Goal: Task Accomplishment & Management: Complete application form

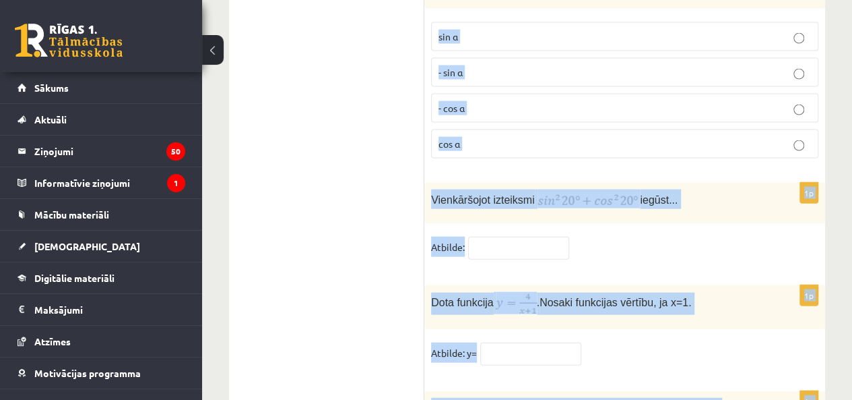
scroll to position [6699, 0]
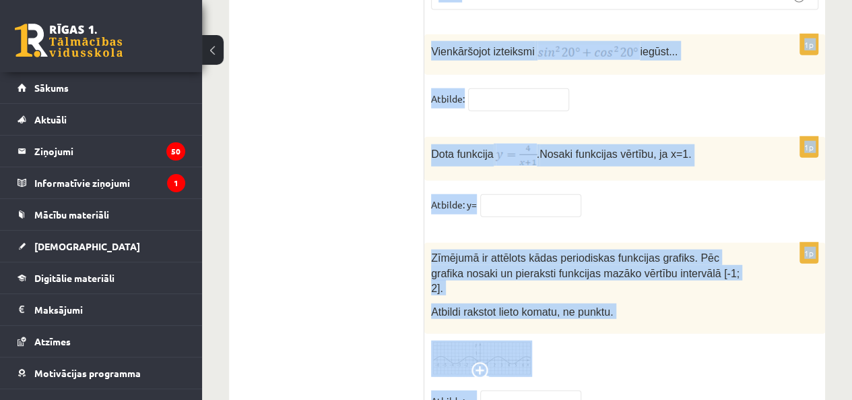
drag, startPoint x: 429, startPoint y: 172, endPoint x: 650, endPoint y: 332, distance: 273.1
copy form "Loremi 183° dolor sitam consecte! 8 a 3 3 e 9 5 s 5 2 d 4 74 e 6 88 t 8 2 i 6 7…"
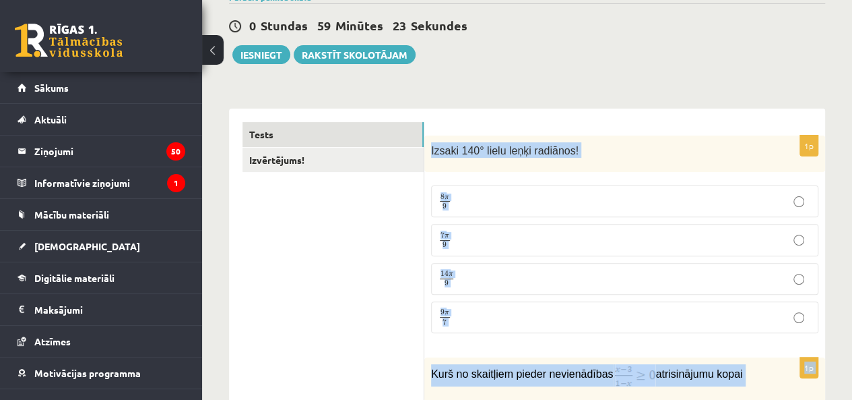
scroll to position [123, 0]
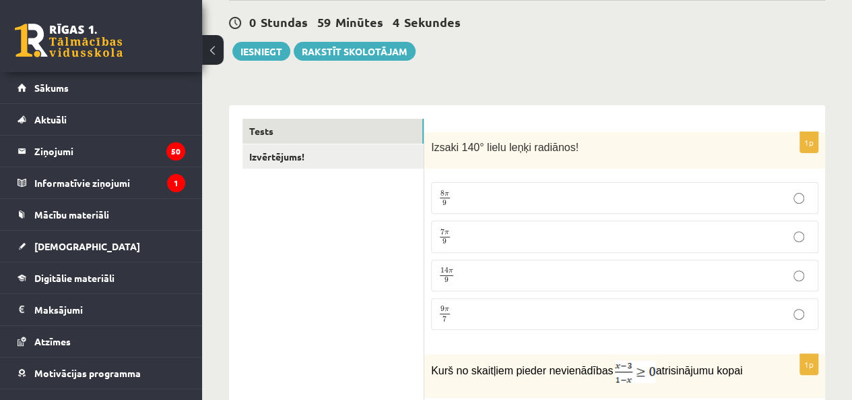
click at [486, 241] on p "7 π 9 7 π 9" at bounding box center [625, 236] width 373 height 17
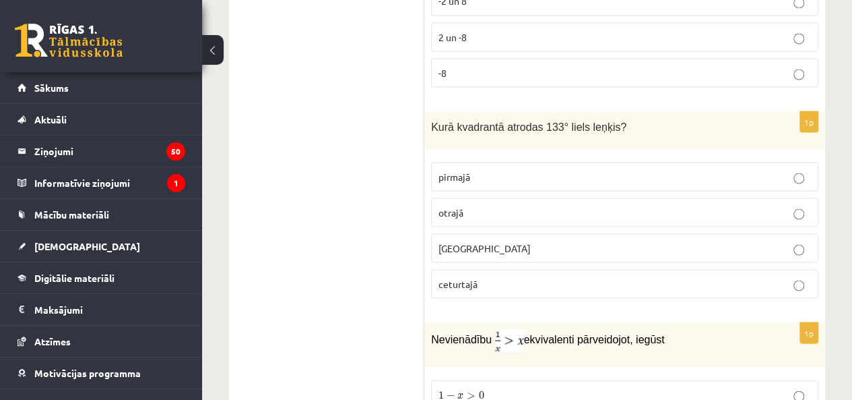
scroll to position [1255, 0]
click at [473, 197] on label "otrajā" at bounding box center [624, 211] width 387 height 29
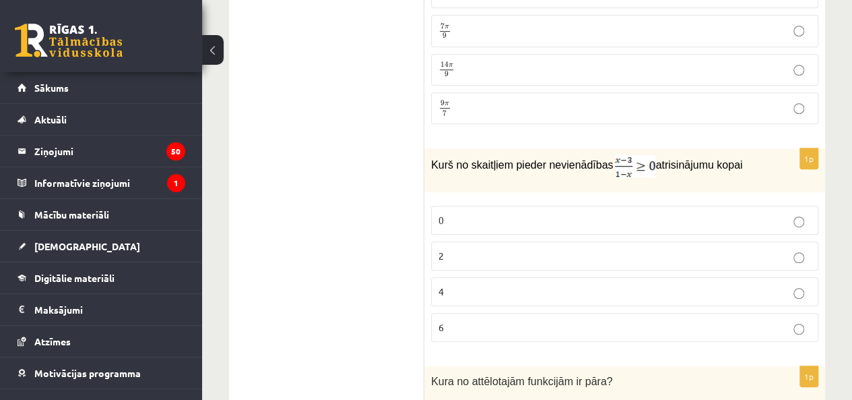
scroll to position [394, 0]
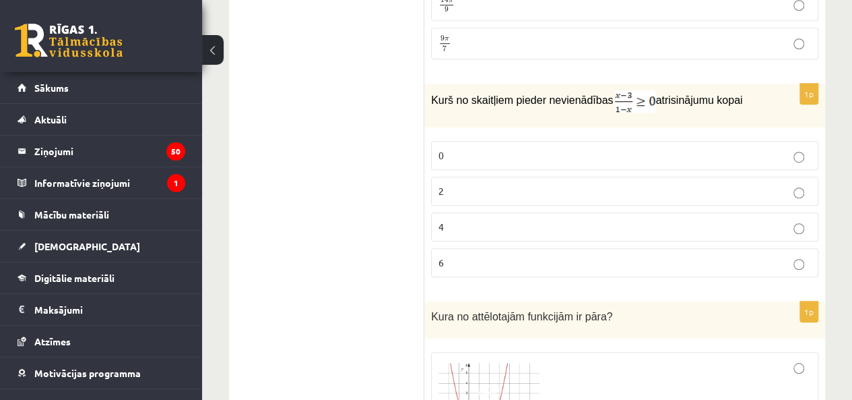
click at [573, 177] on label "2" at bounding box center [624, 191] width 387 height 29
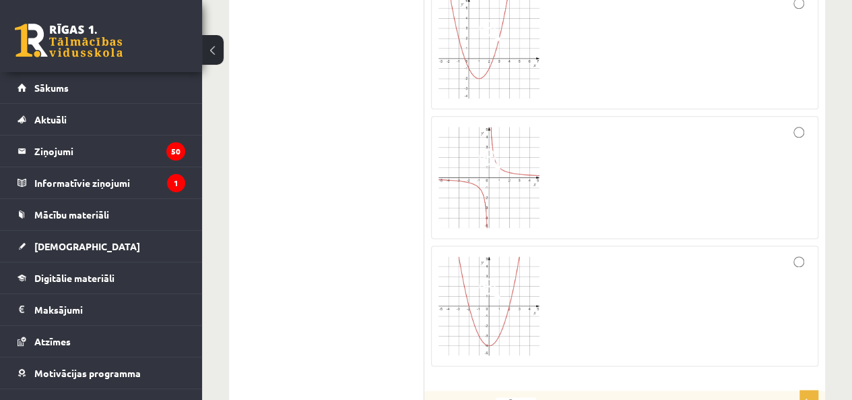
scroll to position [757, 0]
click at [790, 137] on div at bounding box center [625, 178] width 373 height 108
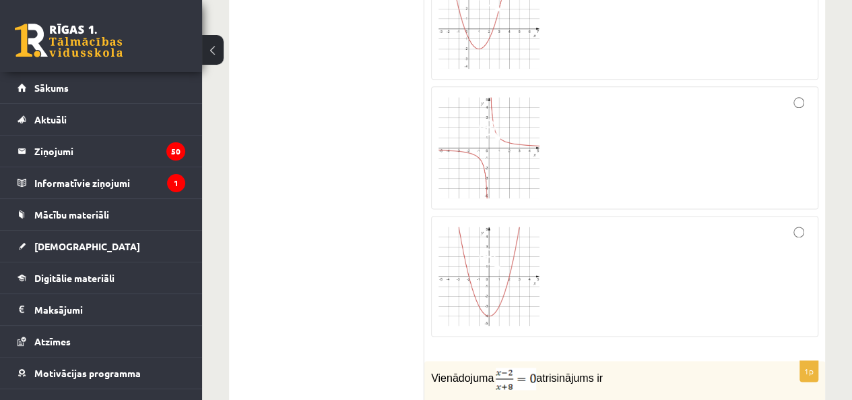
scroll to position [787, 0]
click at [606, 269] on div at bounding box center [625, 277] width 373 height 106
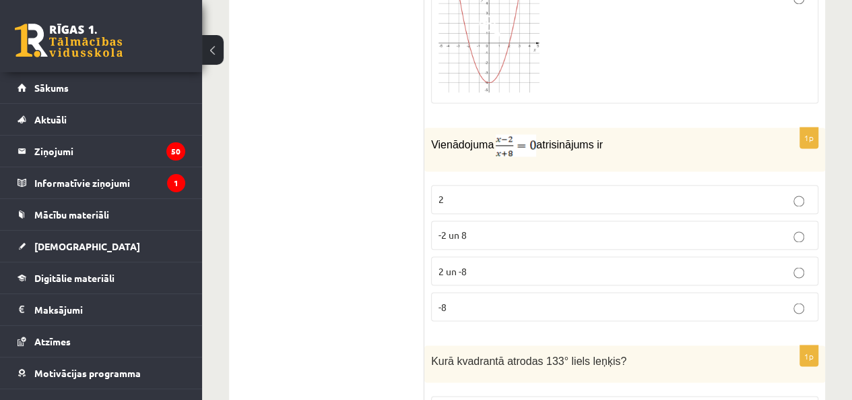
scroll to position [1021, 0]
click at [524, 194] on p "2" at bounding box center [625, 198] width 373 height 14
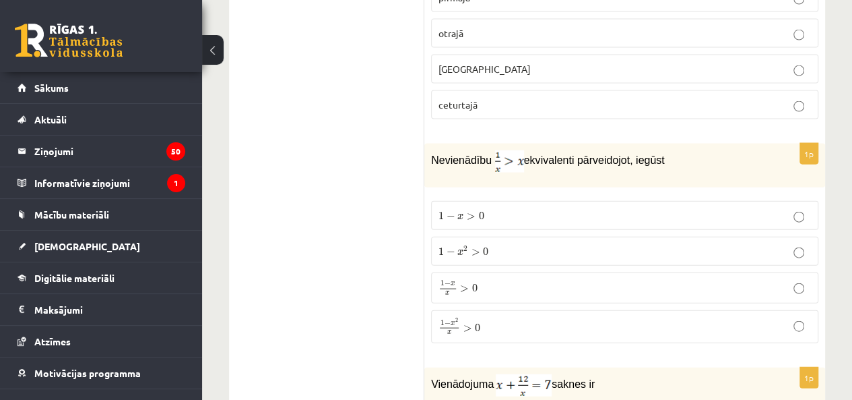
scroll to position [1482, 0]
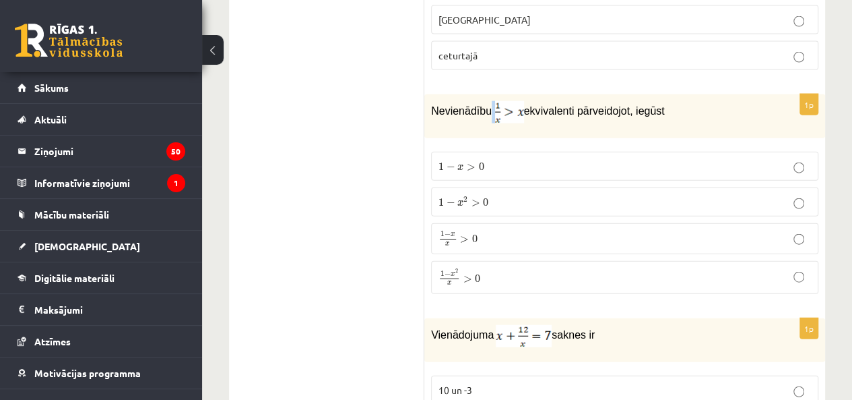
drag, startPoint x: 489, startPoint y: 100, endPoint x: 505, endPoint y: 106, distance: 17.9
click at [505, 106] on p "Nevienādību ekvivalenti pārveidojot, iegūst" at bounding box center [591, 112] width 320 height 22
click at [528, 113] on p "Nevienādību ekvivalenti pārveidojot, iegūst" at bounding box center [591, 112] width 320 height 22
drag, startPoint x: 432, startPoint y: 103, endPoint x: 660, endPoint y: 100, distance: 228.4
click at [660, 101] on p "Nevienādību ekvivalenti pārveidojot, iegūst" at bounding box center [591, 112] width 320 height 22
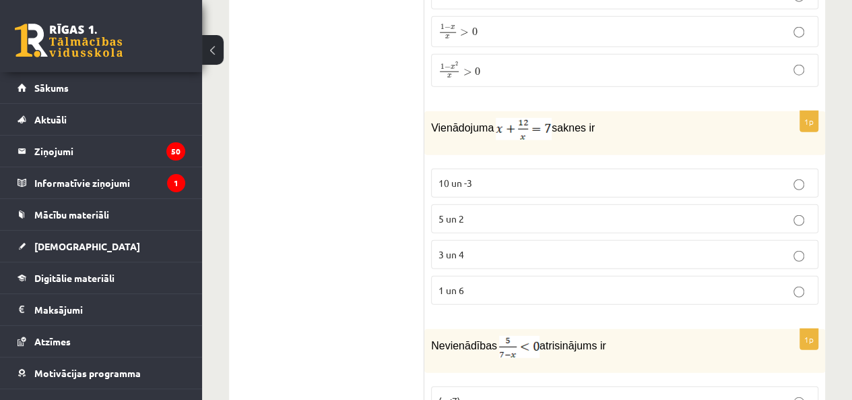
scroll to position [1690, 0]
click at [512, 247] on p "3 un 4" at bounding box center [625, 254] width 373 height 14
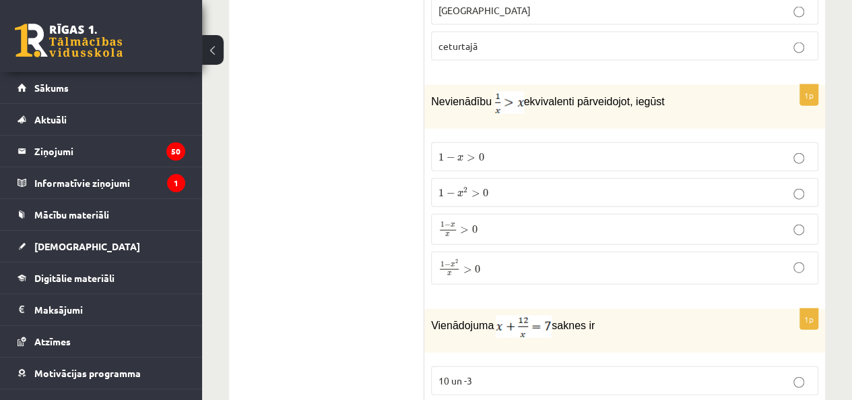
scroll to position [1491, 0]
click at [480, 222] on p "1 − x x > 0 1 − x x > 0" at bounding box center [625, 230] width 373 height 16
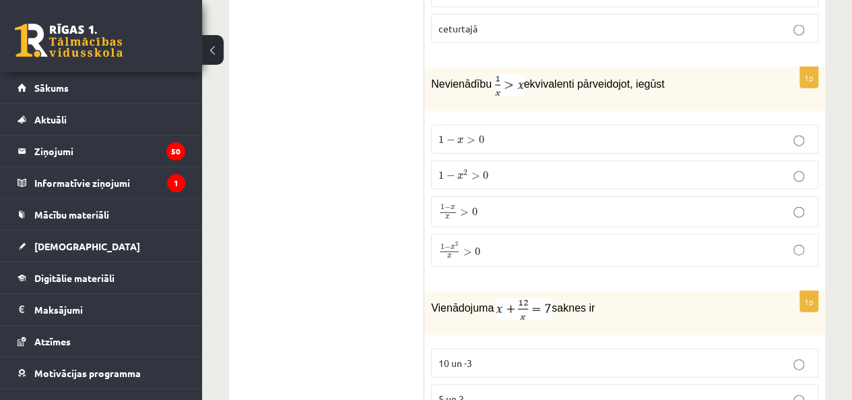
scroll to position [1509, 0]
click at [463, 243] on span "1 − x 2 x > 0" at bounding box center [460, 251] width 42 height 16
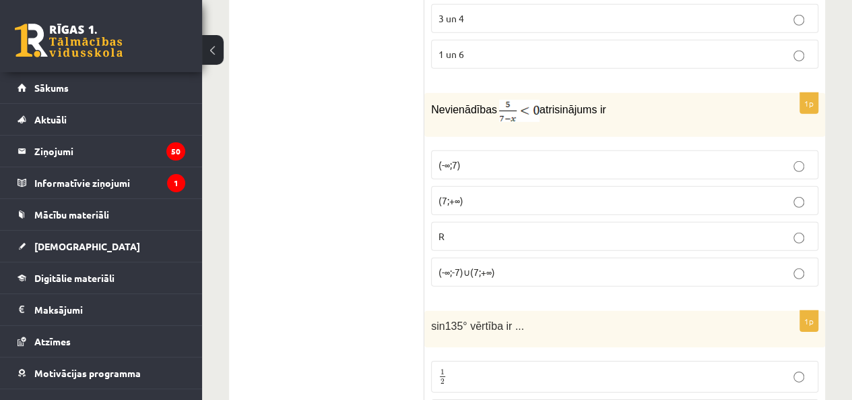
scroll to position [1926, 0]
click at [492, 193] on p "(7;+∞)" at bounding box center [625, 200] width 373 height 14
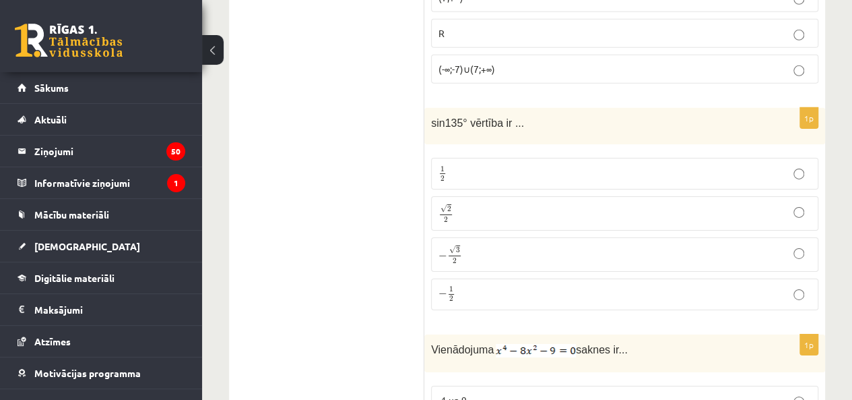
scroll to position [2131, 0]
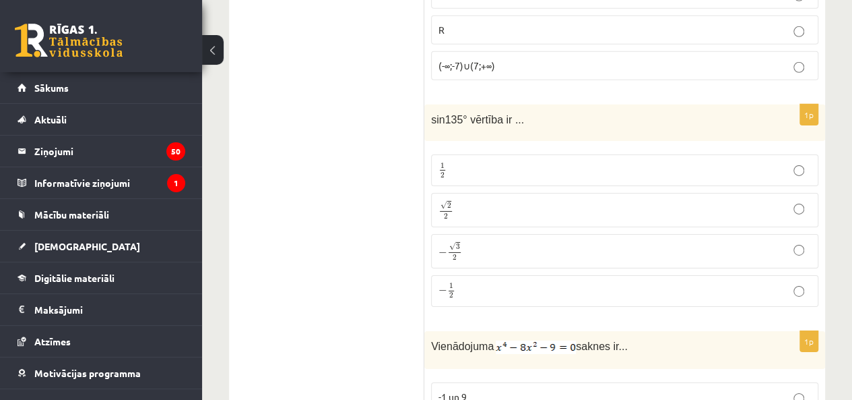
click at [489, 200] on p "√ 2 2 2 2" at bounding box center [625, 210] width 373 height 20
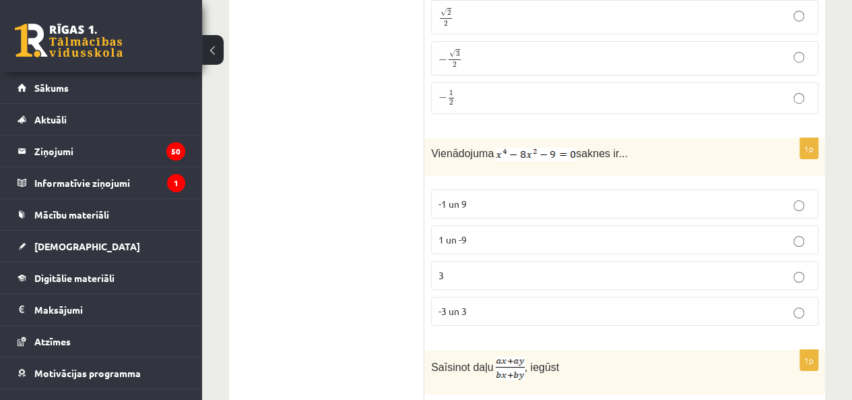
scroll to position [2326, 0]
click at [482, 302] on p "-3 un 3" at bounding box center [625, 309] width 373 height 14
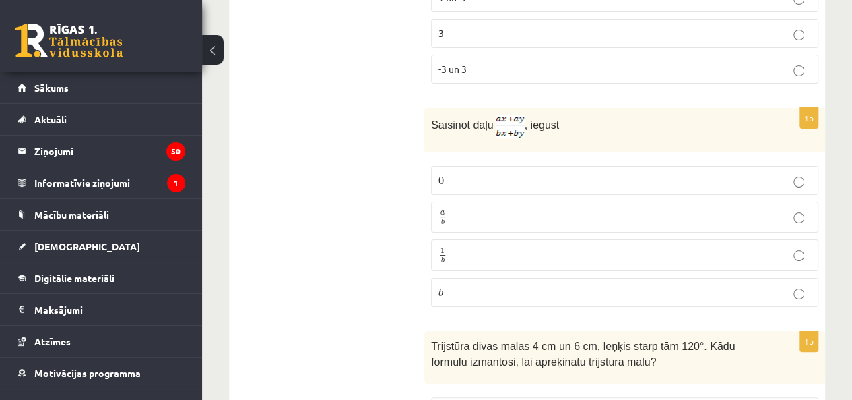
scroll to position [2571, 0]
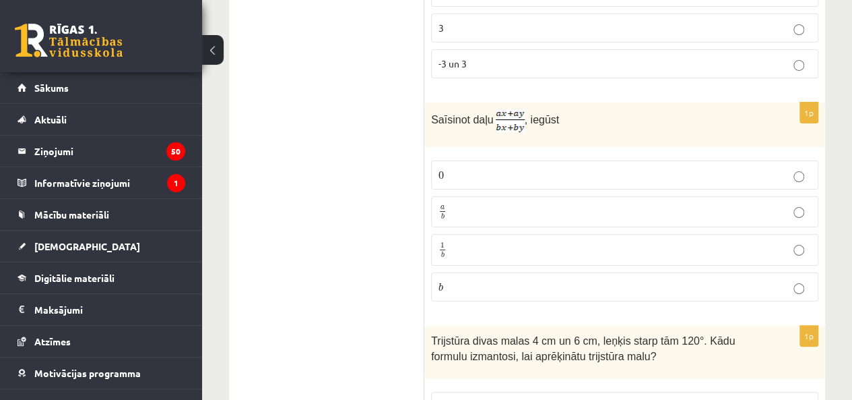
click at [484, 203] on label "a b a b" at bounding box center [624, 212] width 387 height 32
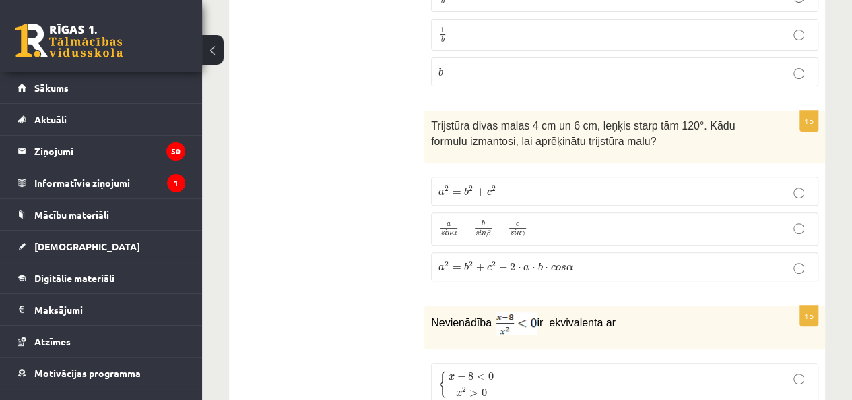
scroll to position [2802, 0]
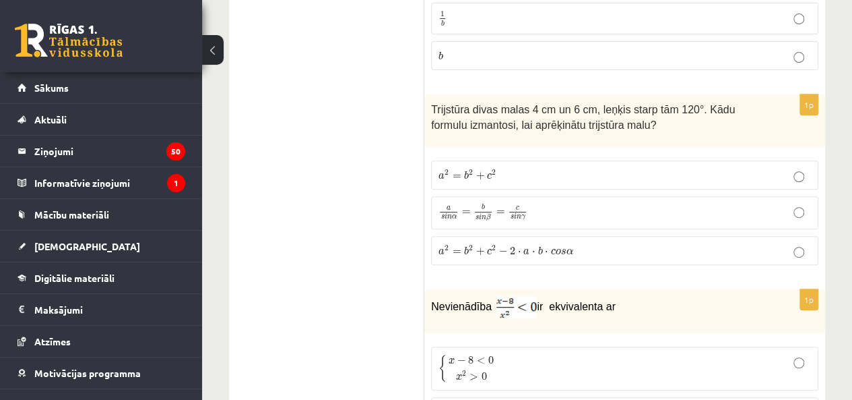
click at [528, 168] on p "a 2 = b 2 + c 2 a 2 = b 2 + c 2" at bounding box center [625, 175] width 373 height 14
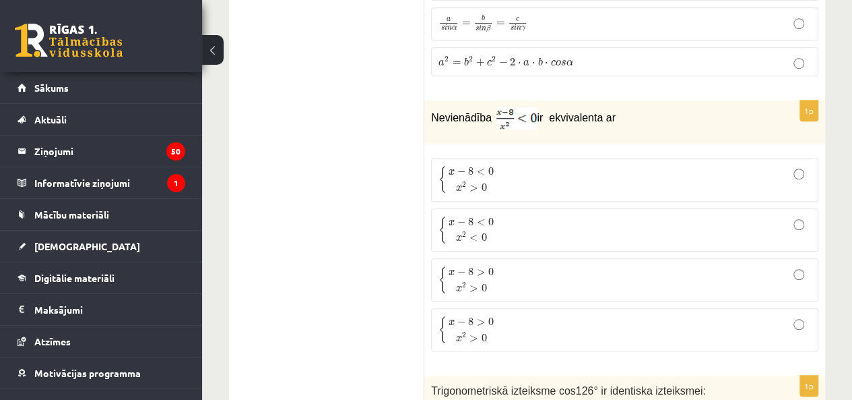
scroll to position [2992, 0]
click at [505, 215] on p "{ x − 8 < 0 x 2 < 0 { x − 8 < 0 x 2 < 0" at bounding box center [625, 229] width 373 height 28
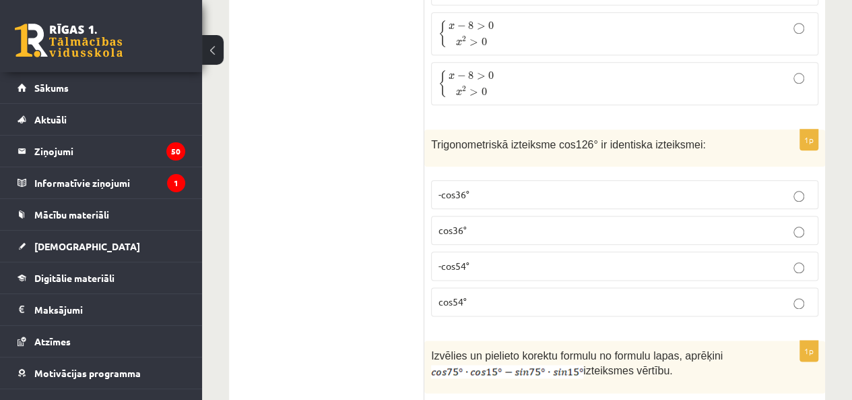
scroll to position [3239, 0]
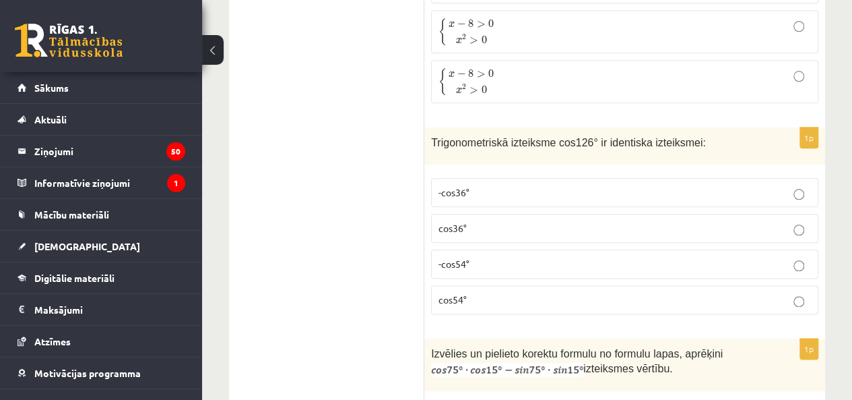
click at [495, 257] on p "-cos54°" at bounding box center [625, 264] width 373 height 14
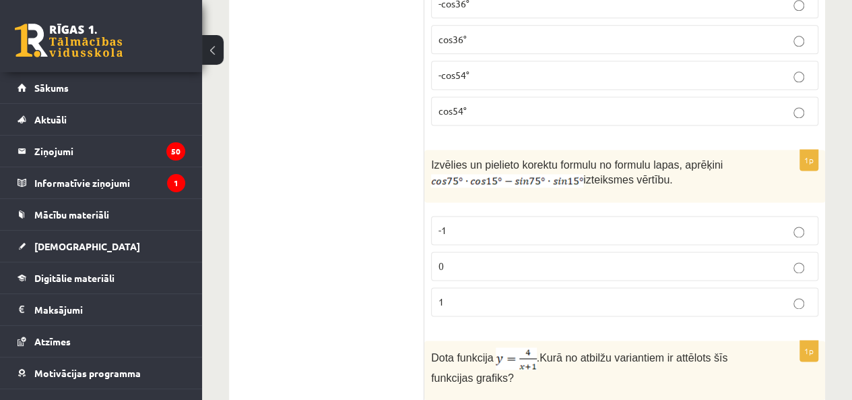
scroll to position [3428, 0]
click at [468, 258] on p "0" at bounding box center [625, 265] width 373 height 14
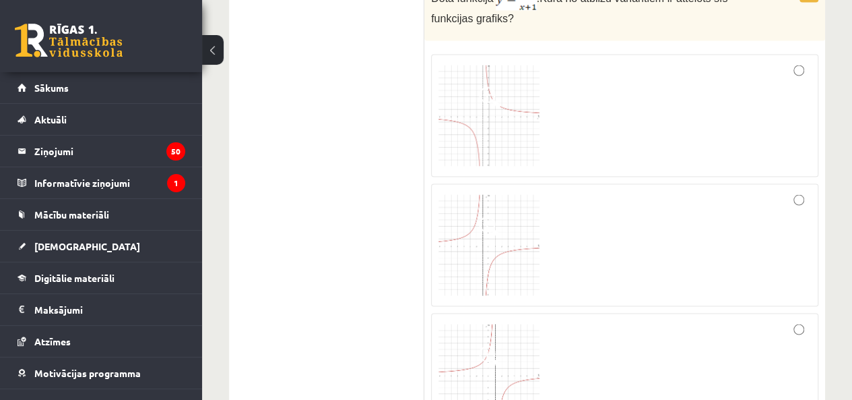
scroll to position [3787, 0]
click at [548, 99] on div at bounding box center [625, 115] width 373 height 108
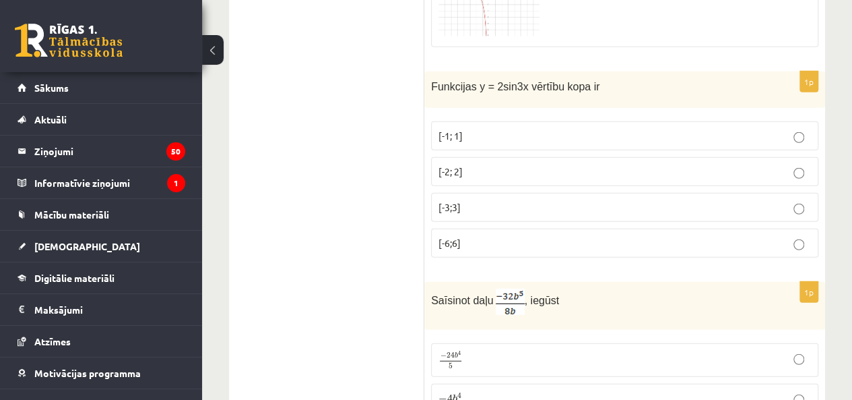
scroll to position [4295, 0]
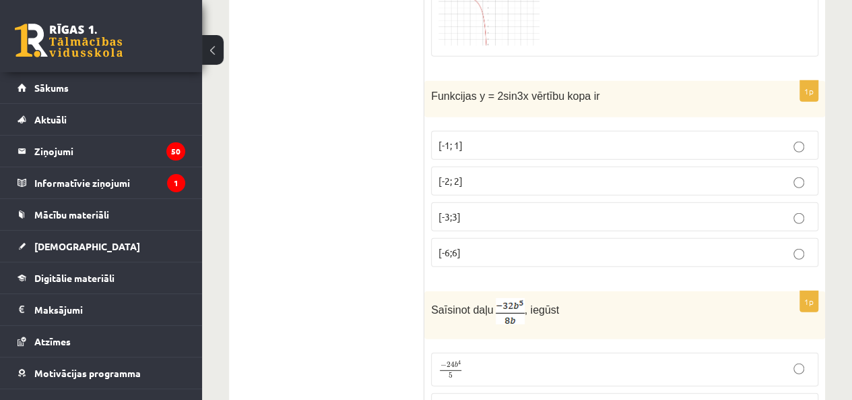
click at [482, 174] on p "[-2; 2]" at bounding box center [625, 181] width 373 height 14
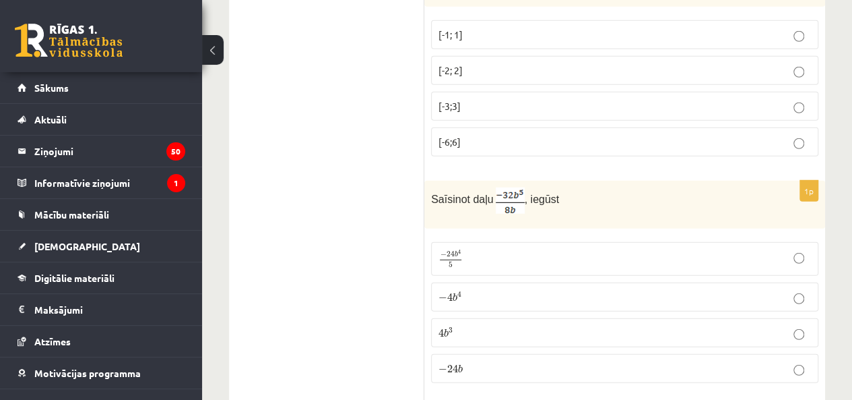
scroll to position [4407, 0]
click at [480, 281] on label "− 4 b 4 − 4 b 4" at bounding box center [624, 295] width 387 height 29
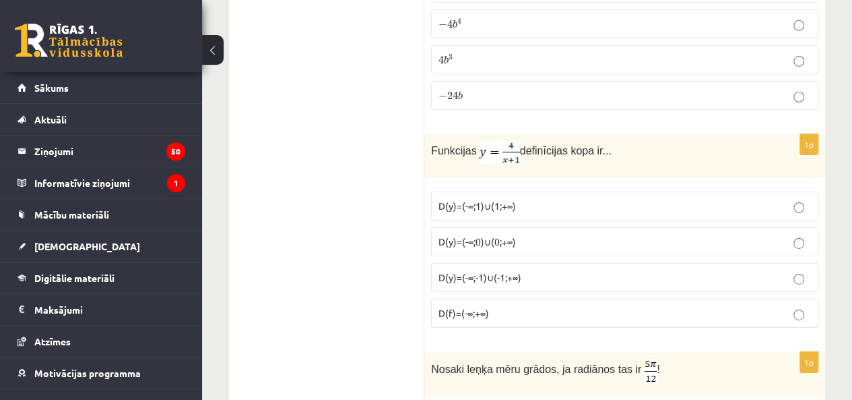
scroll to position [4682, 0]
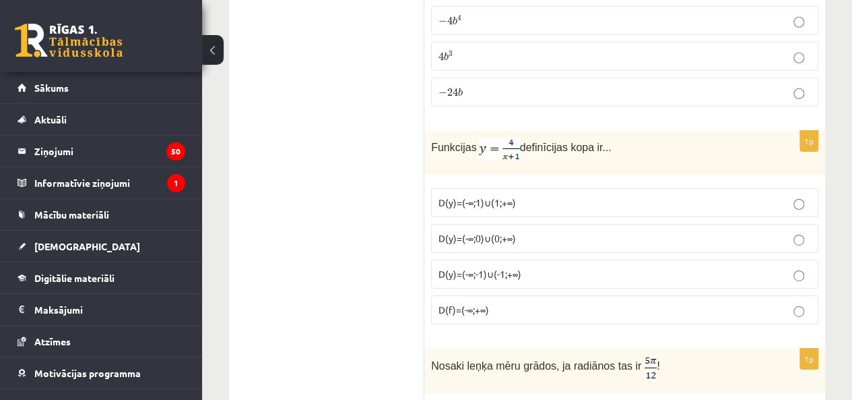
click at [486, 232] on span "D(y)=(-∞;0)∪(0;+∞)" at bounding box center [477, 238] width 77 height 12
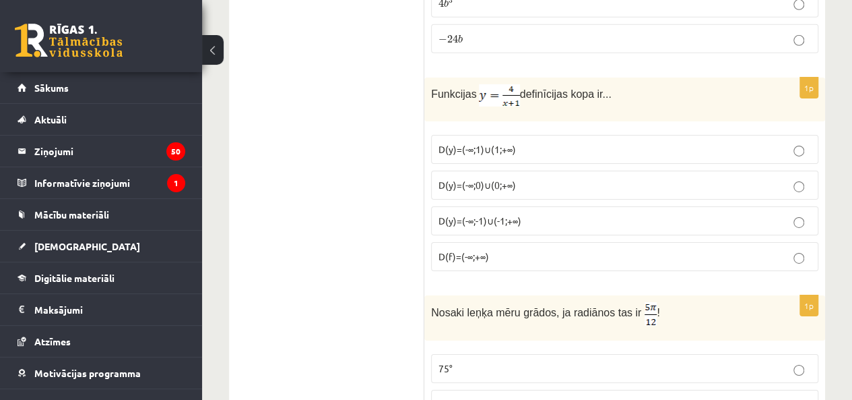
scroll to position [4734, 0]
click at [495, 243] on label "D(f)=(-∞;+∞)" at bounding box center [624, 257] width 387 height 29
click at [508, 215] on p "D(y)=(-∞;-1)∪(-1;+∞)" at bounding box center [625, 222] width 373 height 14
click at [501, 180] on span "D(y)=(-∞;0)∪(0;+∞)" at bounding box center [477, 186] width 77 height 12
click at [512, 136] on label "D(y)=(-∞;1)∪(1;+∞)" at bounding box center [624, 150] width 387 height 29
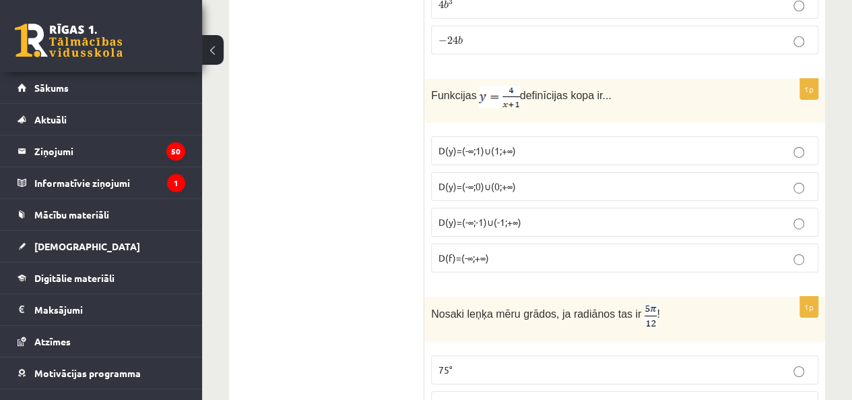
click at [486, 243] on label "D(f)=(-∞;+∞)" at bounding box center [624, 257] width 387 height 29
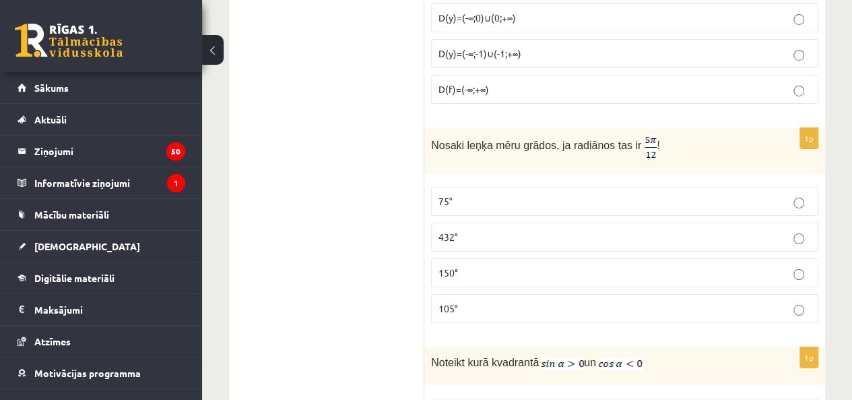
scroll to position [4903, 0]
click at [512, 257] on label "150°" at bounding box center [624, 271] width 387 height 29
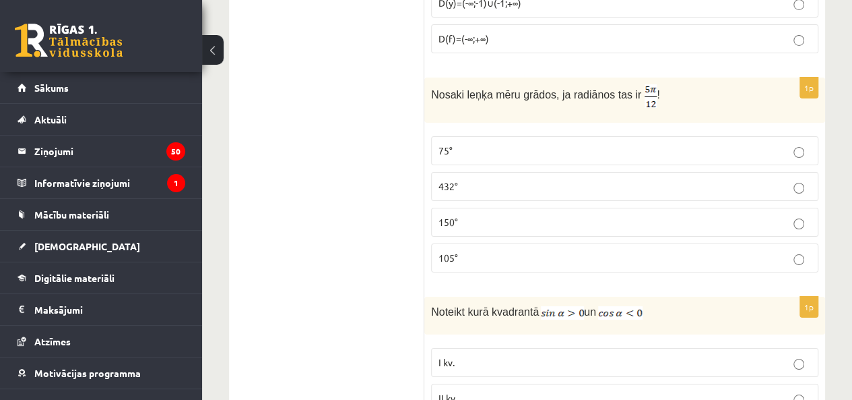
scroll to position [4954, 0]
drag, startPoint x: 461, startPoint y: 236, endPoint x: 466, endPoint y: 228, distance: 9.7
click at [466, 228] on fieldset "75° 432° 150° 105°" at bounding box center [624, 201] width 387 height 147
click at [466, 242] on label "105°" at bounding box center [624, 256] width 387 height 29
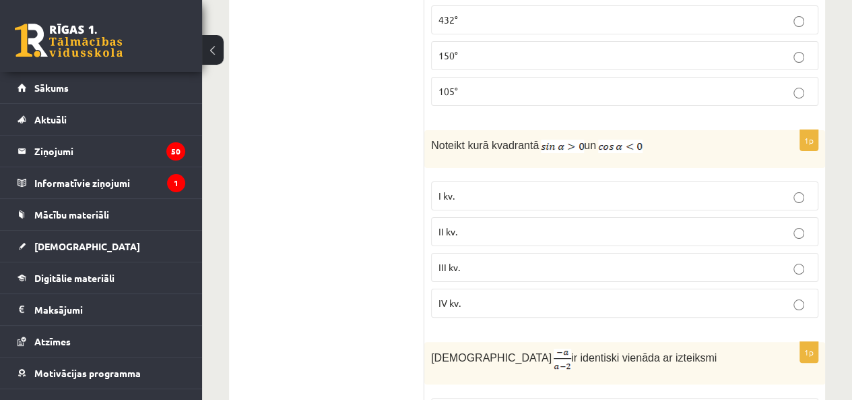
scroll to position [5120, 0]
click at [453, 216] on label "II kv." at bounding box center [624, 230] width 387 height 29
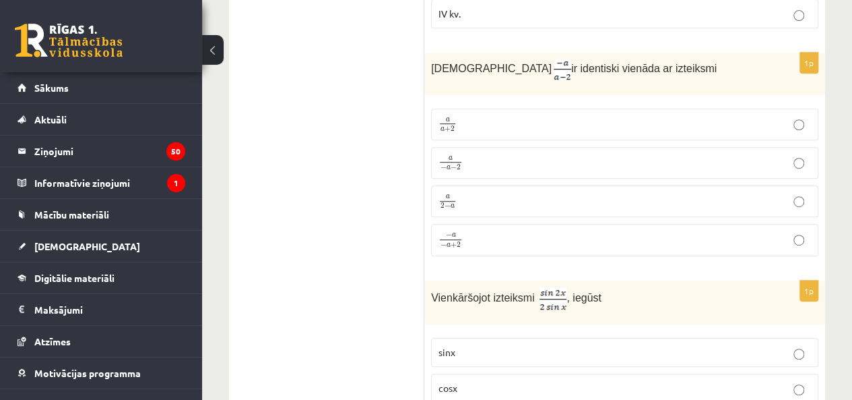
scroll to position [5403, 0]
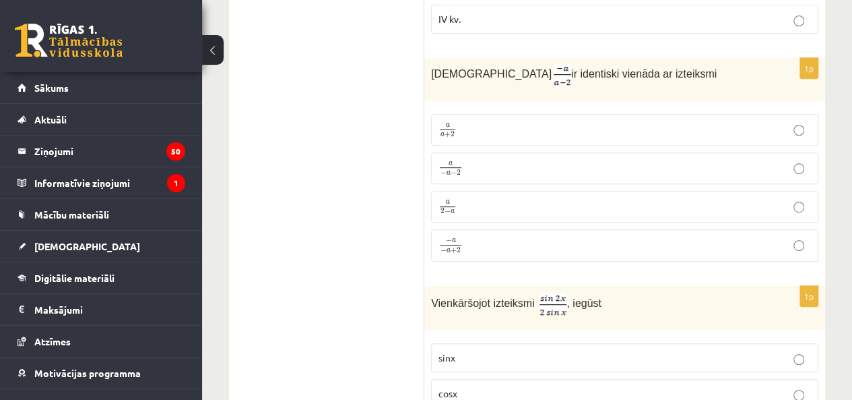
click at [478, 198] on p "a 2 − a a 2 − a" at bounding box center [625, 206] width 373 height 17
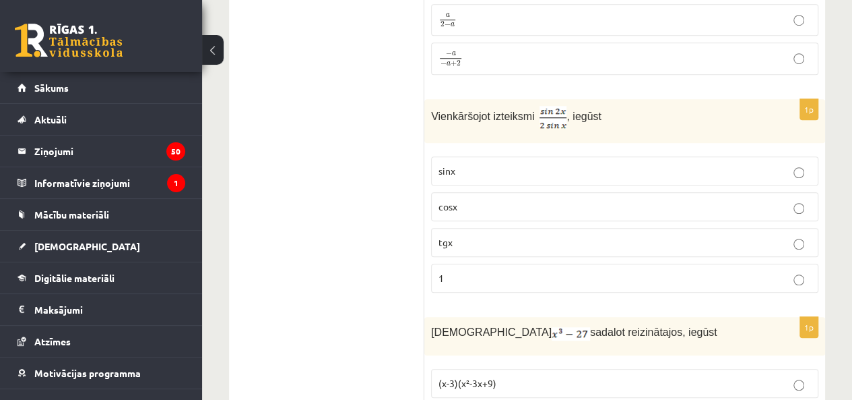
scroll to position [5590, 0]
click at [473, 199] on p "cosx" at bounding box center [625, 206] width 373 height 14
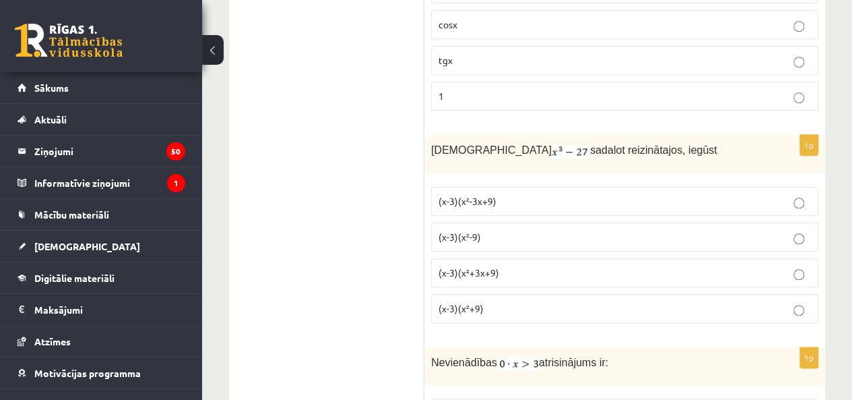
scroll to position [5775, 0]
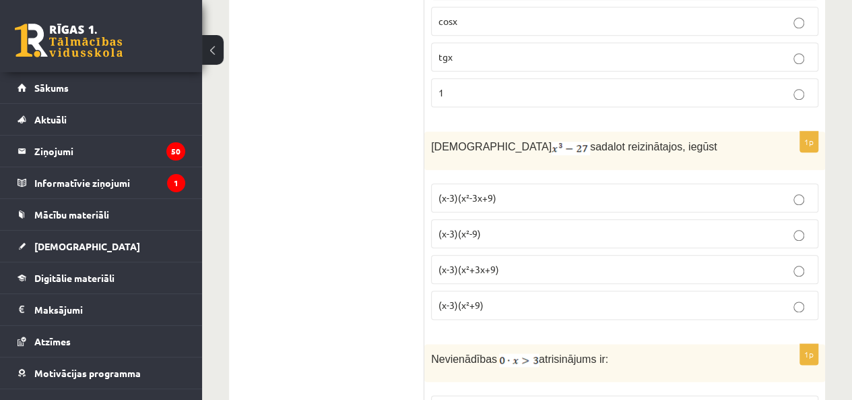
click at [462, 183] on label "(x-3)(x²-3x+9)" at bounding box center [624, 197] width 387 height 29
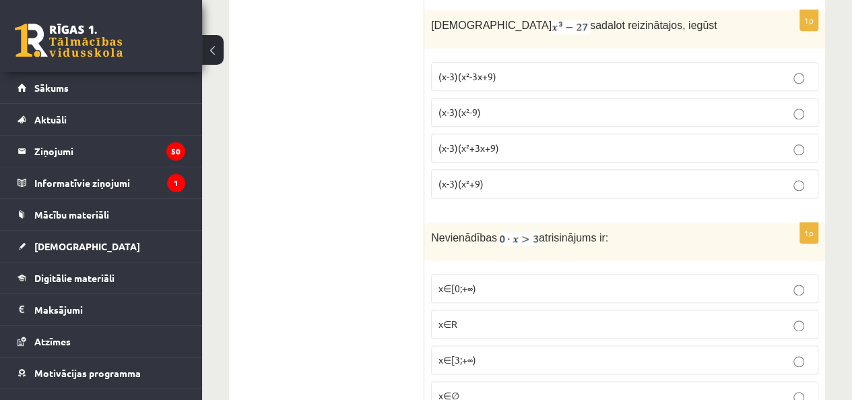
scroll to position [5895, 0]
click at [489, 141] on p "(x-3)(x²+3x+9)" at bounding box center [625, 148] width 373 height 14
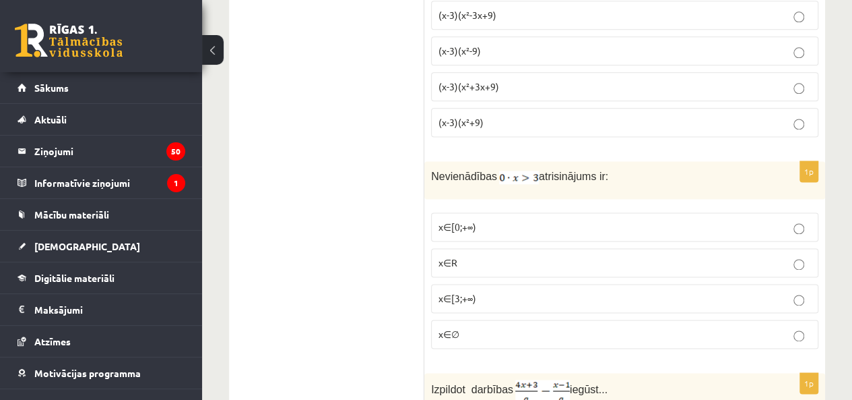
scroll to position [5979, 0]
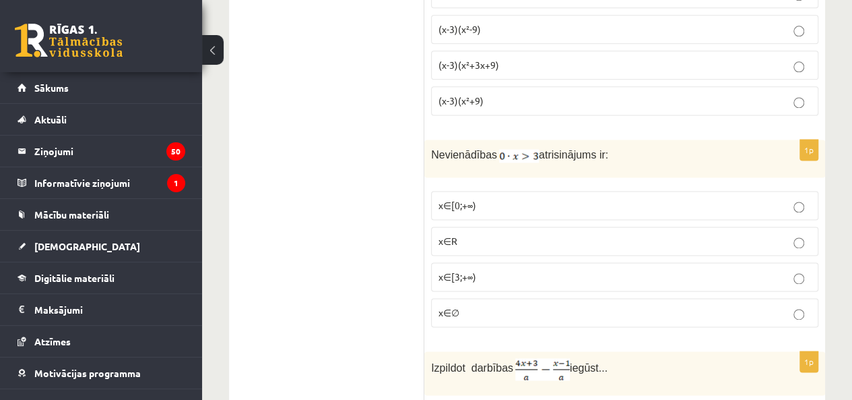
click at [466, 298] on label "x∈∅" at bounding box center [624, 312] width 387 height 29
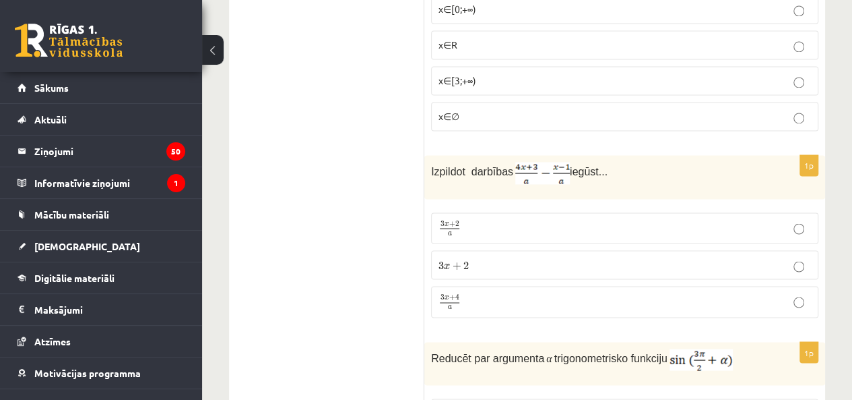
scroll to position [6175, 0]
click at [497, 292] on p "3 x + 4 a 3 x + 4 a" at bounding box center [625, 300] width 373 height 17
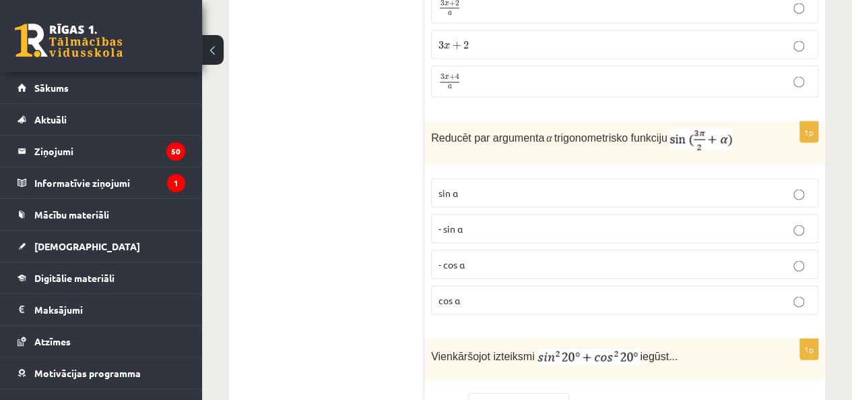
scroll to position [6397, 0]
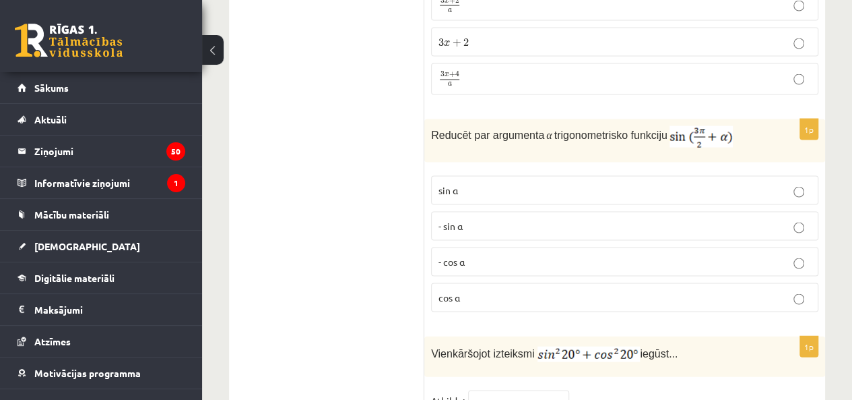
click at [484, 255] on p "- cos ⁡α" at bounding box center [625, 262] width 373 height 14
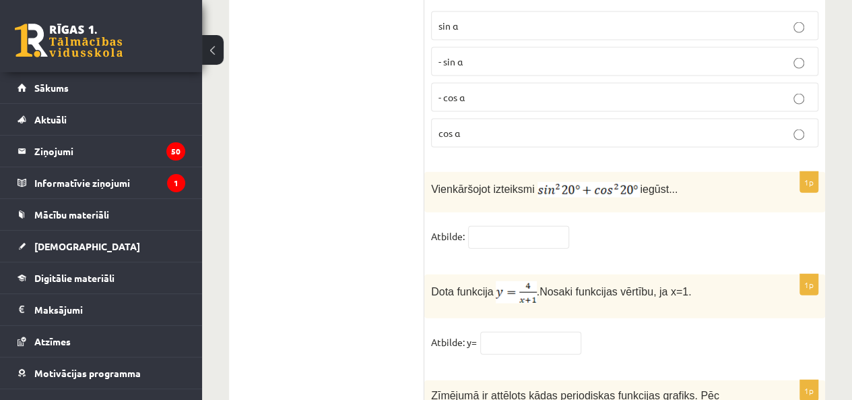
scroll to position [6562, 0]
click at [523, 225] on input "text" at bounding box center [518, 236] width 101 height 23
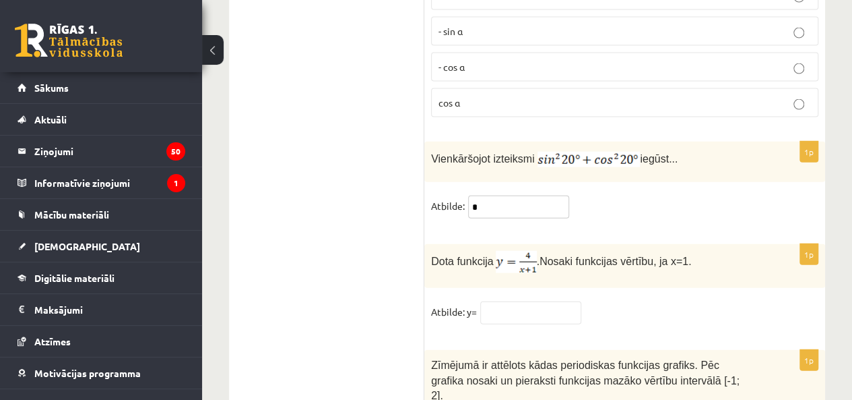
scroll to position [6605, 0]
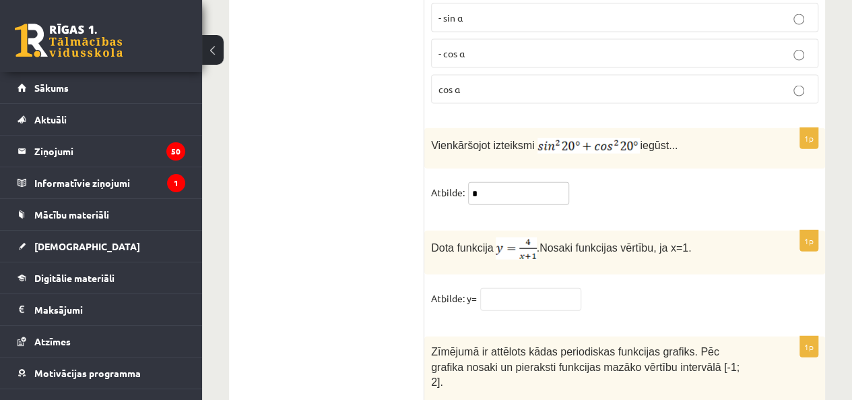
type input "*"
click at [518, 288] on input "text" at bounding box center [530, 299] width 101 height 23
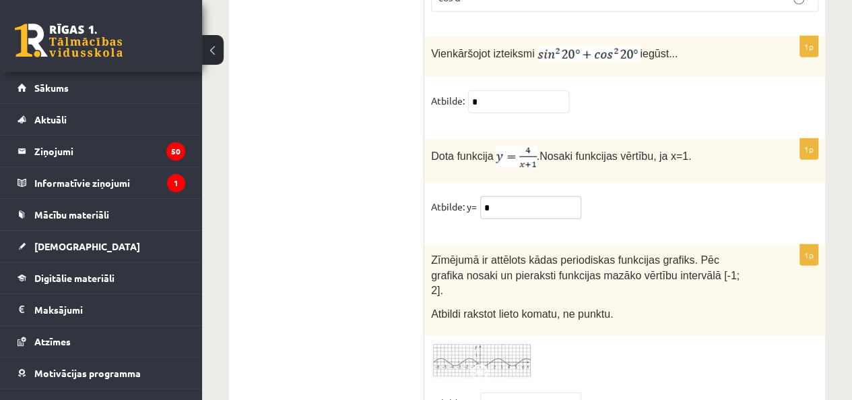
scroll to position [6699, 0]
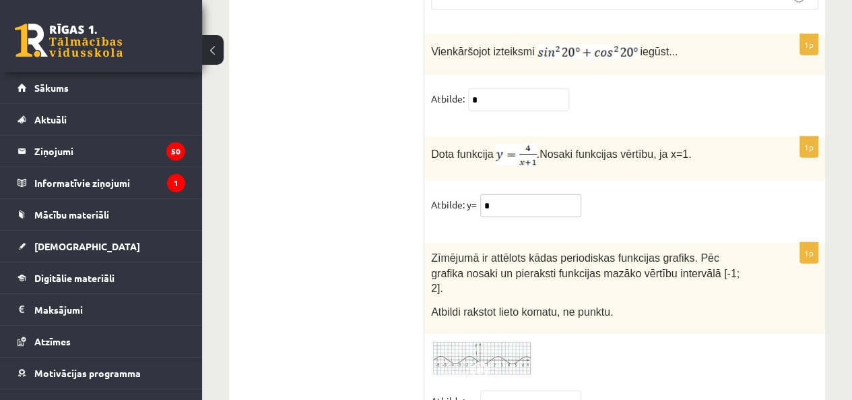
type input "*"
click at [497, 340] on img at bounding box center [481, 358] width 101 height 37
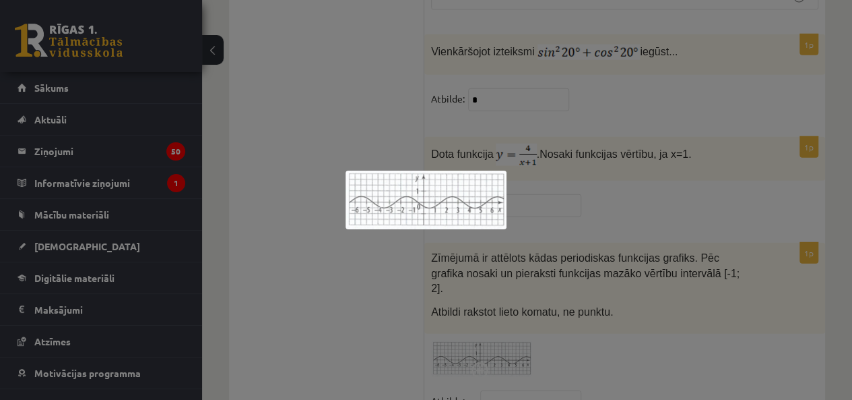
click at [454, 242] on div at bounding box center [426, 200] width 852 height 400
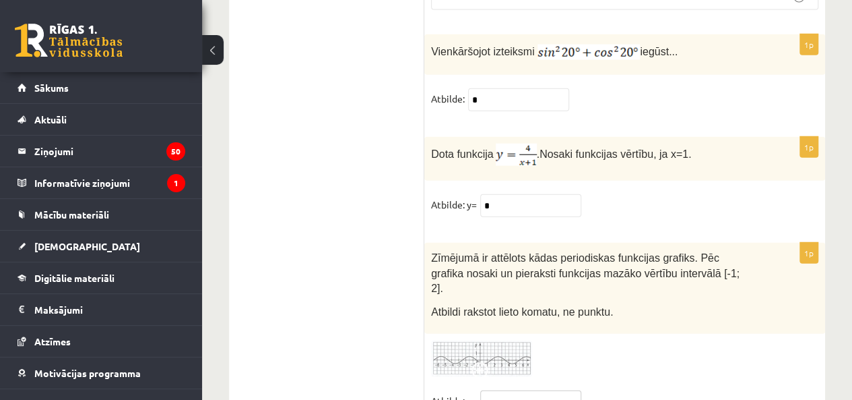
click at [499, 390] on input "text" at bounding box center [530, 401] width 101 height 23
type input "***"
click at [507, 340] on img at bounding box center [481, 358] width 101 height 37
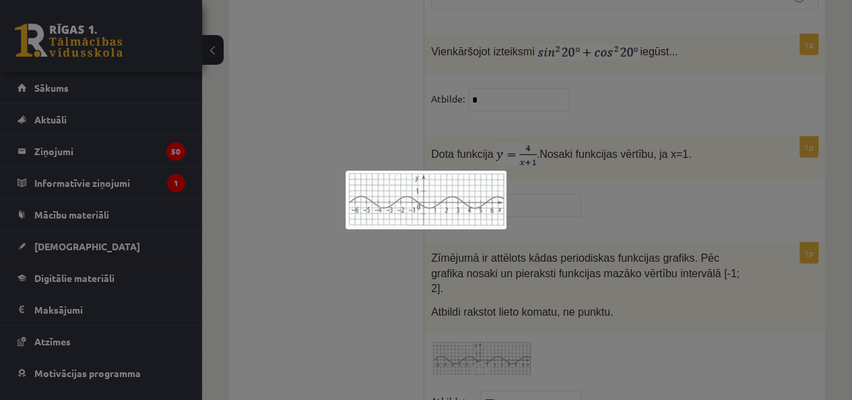
click at [569, 214] on div at bounding box center [426, 200] width 852 height 400
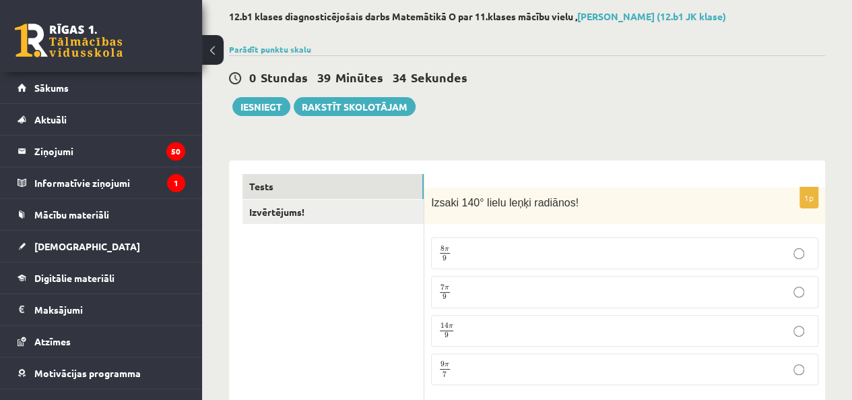
scroll to position [0, 0]
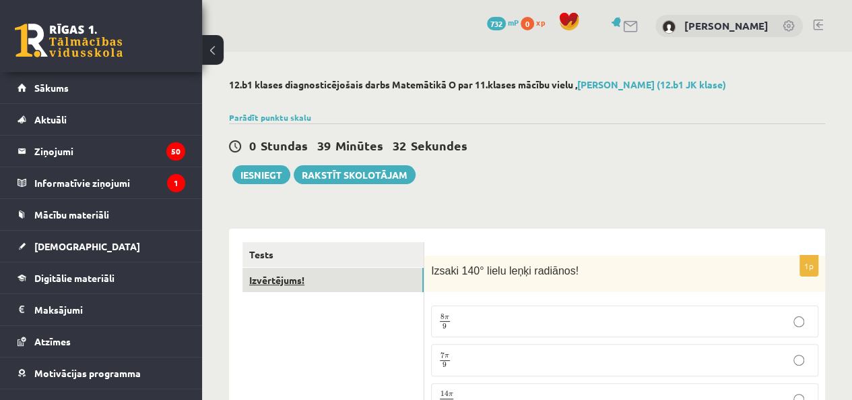
click at [294, 287] on link "Izvērtējums!" at bounding box center [333, 280] width 181 height 25
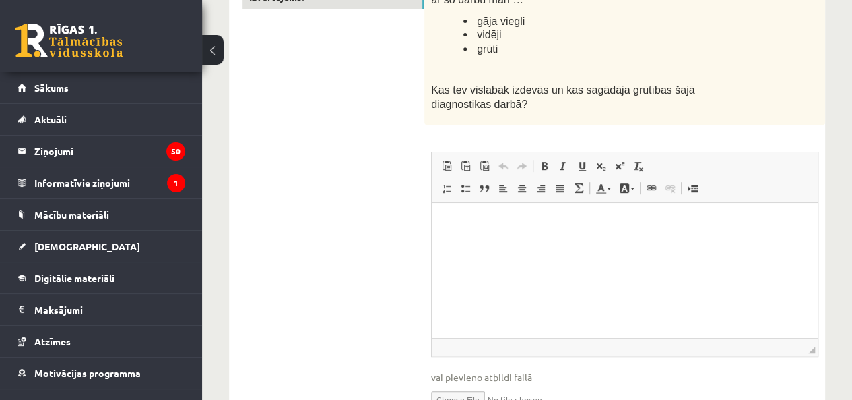
scroll to position [284, 0]
click at [530, 243] on html at bounding box center [625, 221] width 386 height 41
click at [456, 224] on p "**********" at bounding box center [624, 222] width 359 height 14
click at [537, 222] on p "**********" at bounding box center [624, 222] width 359 height 14
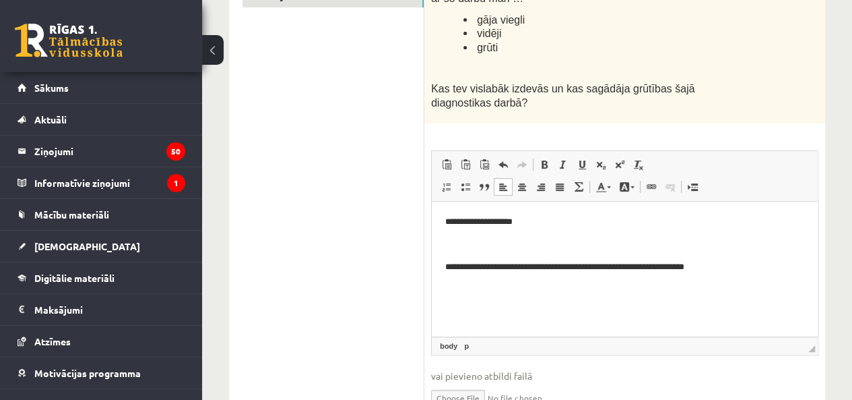
click at [633, 268] on p "**********" at bounding box center [624, 267] width 359 height 14
click at [640, 263] on p "**********" at bounding box center [624, 267] width 359 height 14
click at [726, 263] on p "**********" at bounding box center [624, 267] width 359 height 14
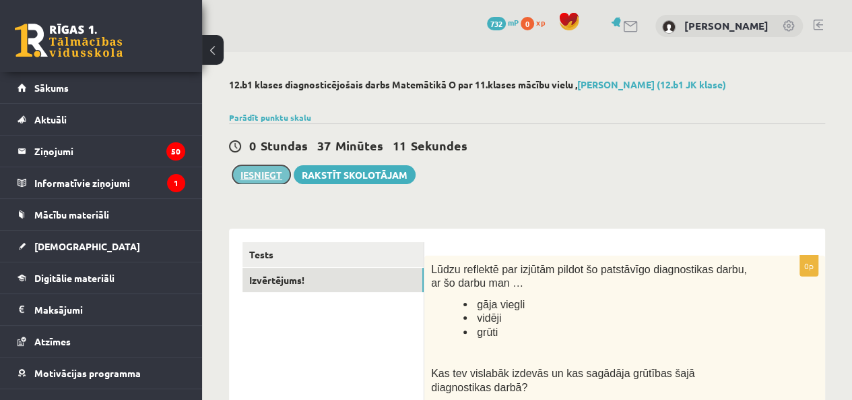
click at [264, 183] on button "Iesniegt" at bounding box center [261, 174] width 58 height 19
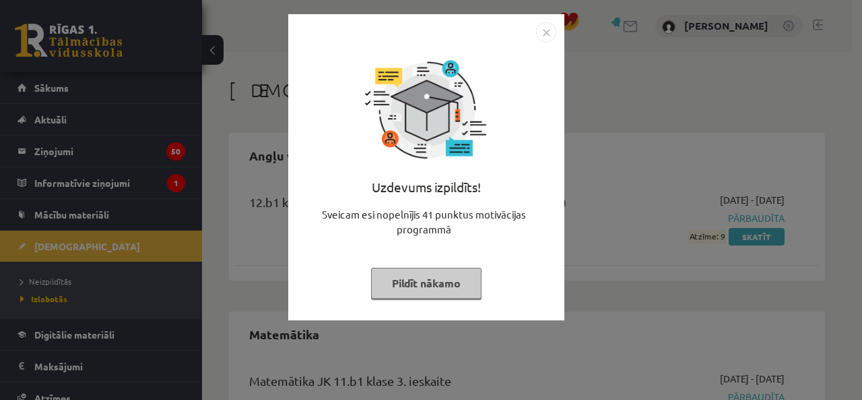
click at [450, 280] on button "Pildīt nākamo" at bounding box center [426, 283] width 111 height 31
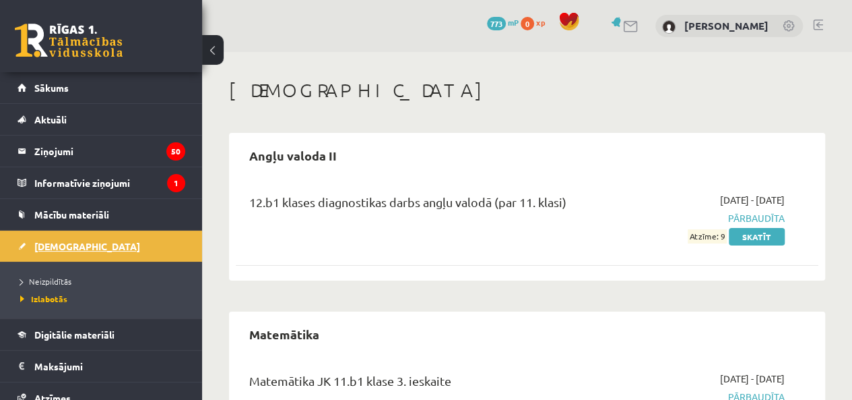
click at [63, 242] on span "[DEMOGRAPHIC_DATA]" at bounding box center [87, 246] width 106 height 12
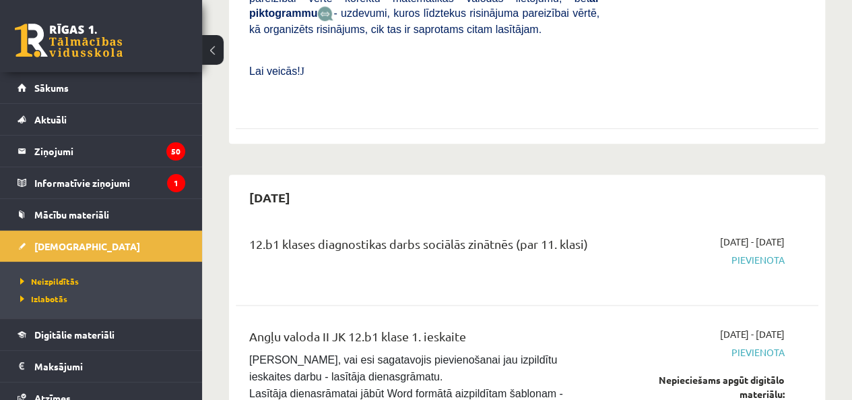
scroll to position [652, 0]
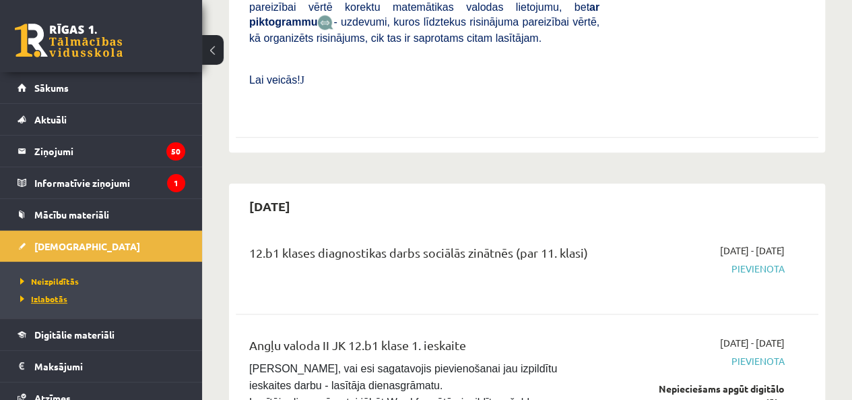
click at [61, 297] on span "Izlabotās" at bounding box center [43, 298] width 47 height 11
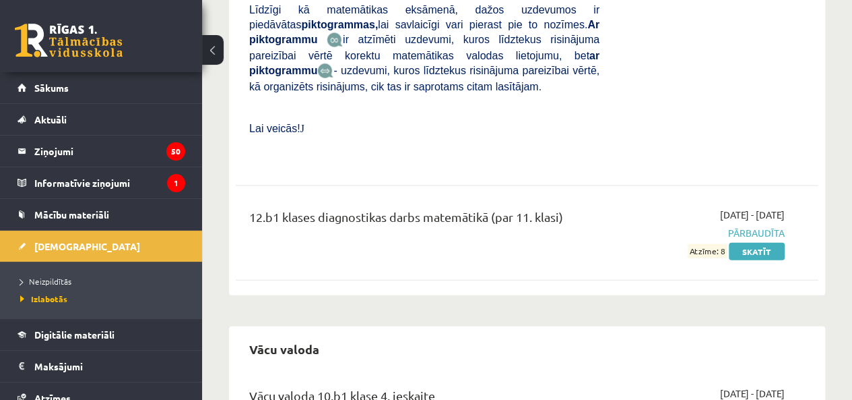
scroll to position [1400, 0]
click at [738, 242] on link "Skatīt" at bounding box center [757, 251] width 56 height 18
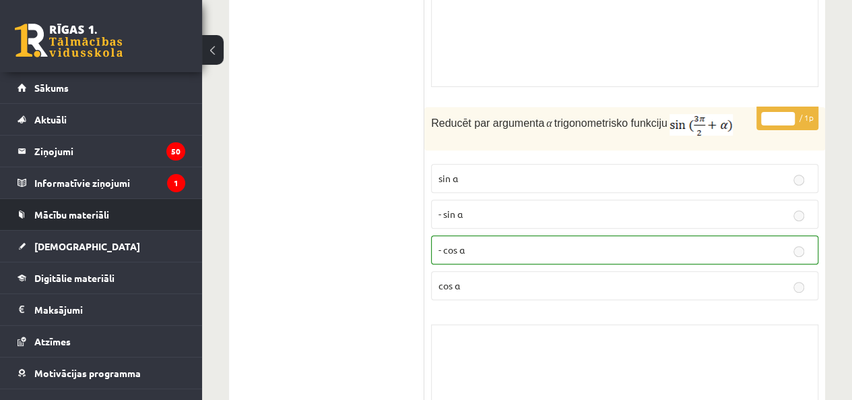
scroll to position [10405, 0]
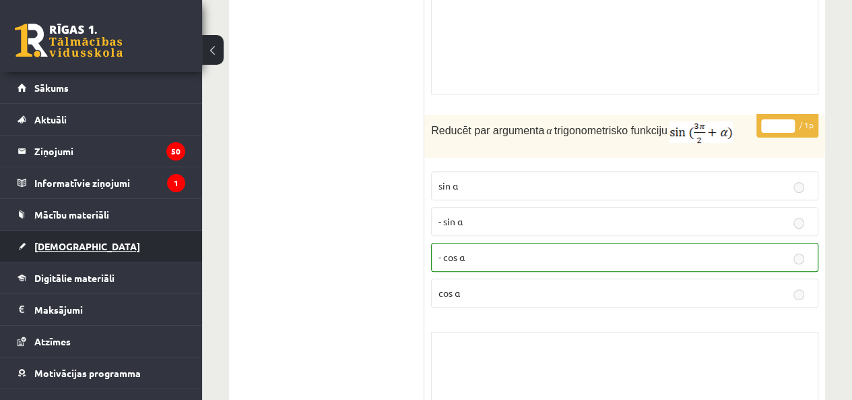
click at [61, 238] on link "[DEMOGRAPHIC_DATA]" at bounding box center [102, 245] width 168 height 31
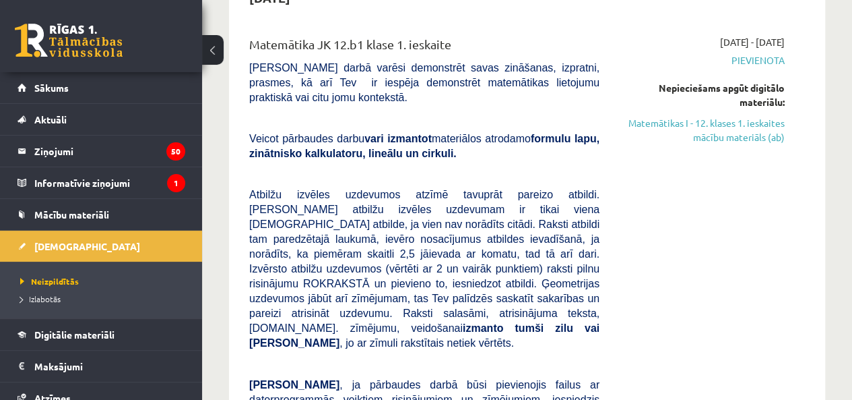
scroll to position [157, 0]
click at [722, 143] on link "Matemātikas I - 12. klases 1. ieskaites mācību materiāls (ab)" at bounding box center [702, 131] width 165 height 28
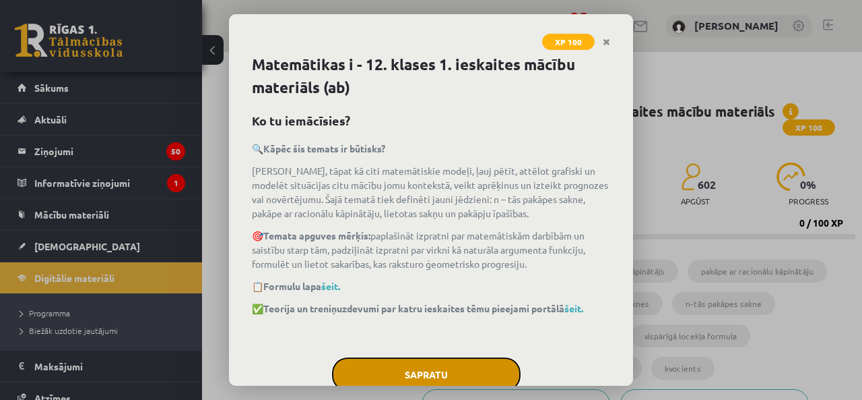
click at [416, 369] on button "Sapratu" at bounding box center [426, 374] width 189 height 34
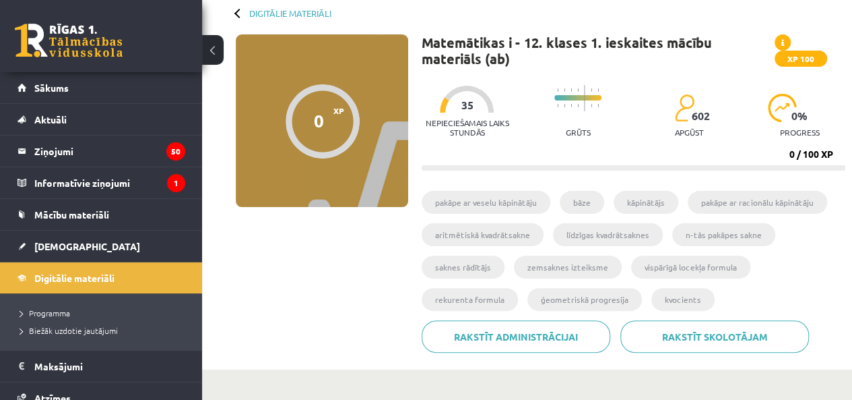
scroll to position [69, 0]
click at [463, 113] on div "Nepieciešamais laiks stundās 35" at bounding box center [467, 114] width 91 height 59
click at [482, 204] on li "pakāpe ar veselu kāpinātāju" at bounding box center [486, 201] width 129 height 23
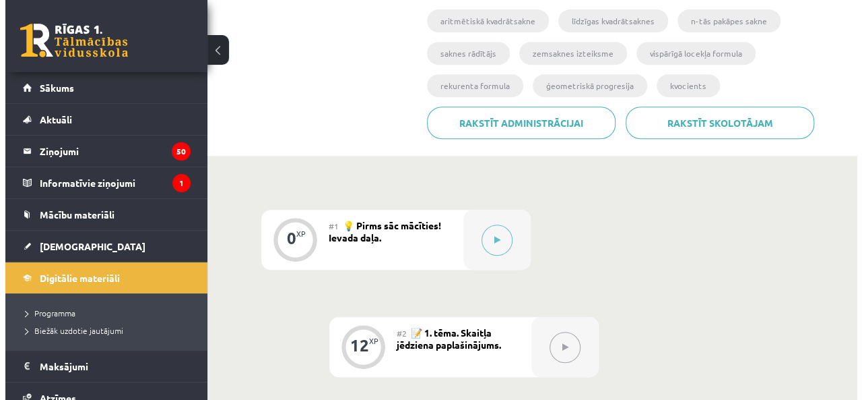
scroll to position [283, 0]
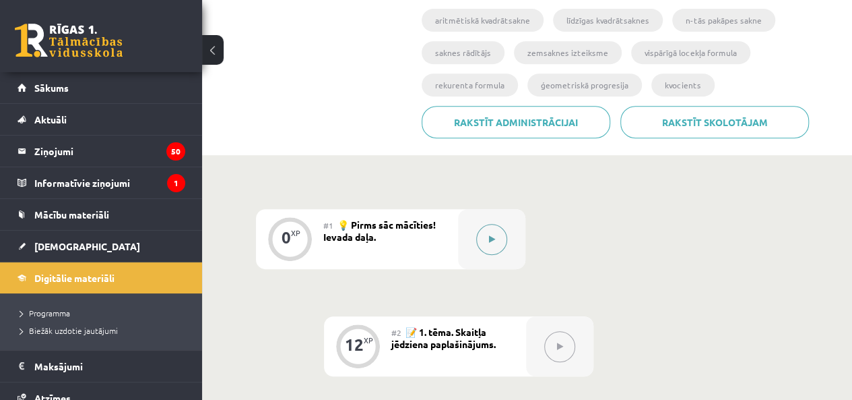
click at [500, 233] on button at bounding box center [491, 239] width 31 height 31
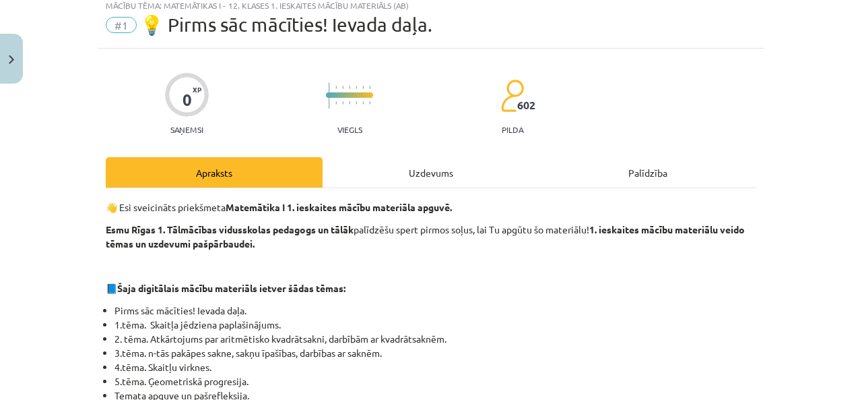
scroll to position [42, 0]
